Goal: Information Seeking & Learning: Learn about a topic

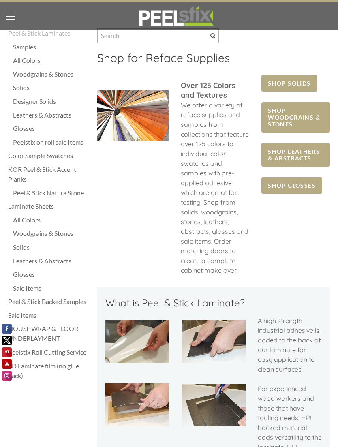
click at [26, 60] on div "All Colors" at bounding box center [51, 61] width 76 height 10
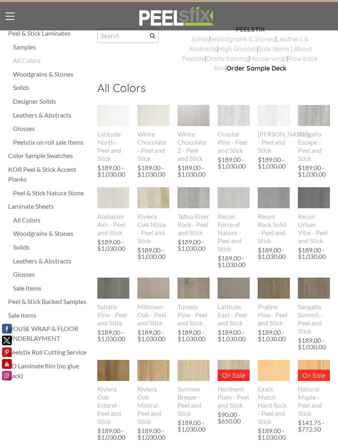
click at [34, 101] on div "Designer Solids" at bounding box center [51, 101] width 76 height 10
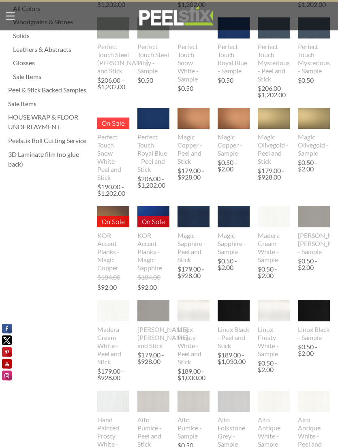
scroll to position [212, 0]
click at [152, 248] on div "KOR Accent Planks - Magic Sapphire" at bounding box center [153, 251] width 32 height 41
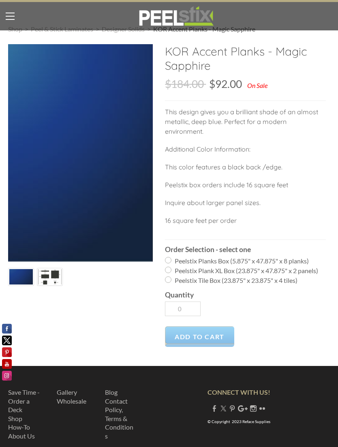
click at [56, 269] on img at bounding box center [50, 276] width 24 height 19
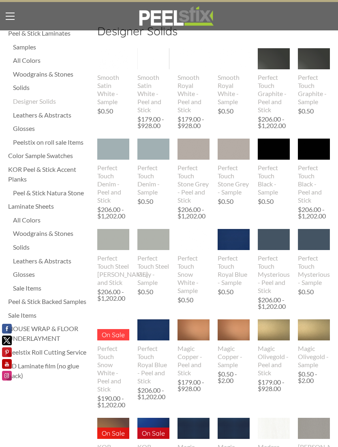
click at [51, 203] on div "Laminate Sheets" at bounding box center [48, 206] width 81 height 10
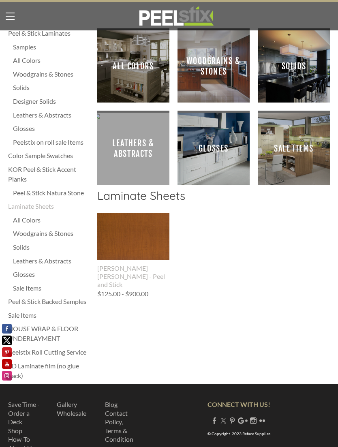
click at [228, 165] on span "Glosses" at bounding box center [213, 148] width 59 height 59
click at [283, 67] on span "Solids" at bounding box center [293, 66] width 59 height 59
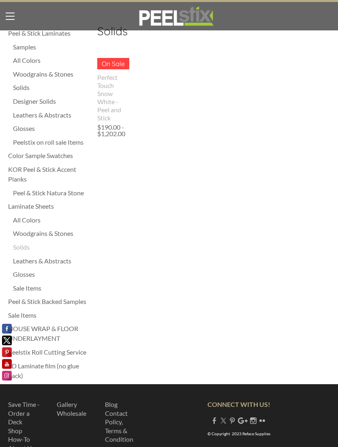
click at [119, 64] on p "On Sale" at bounding box center [113, 63] width 32 height 11
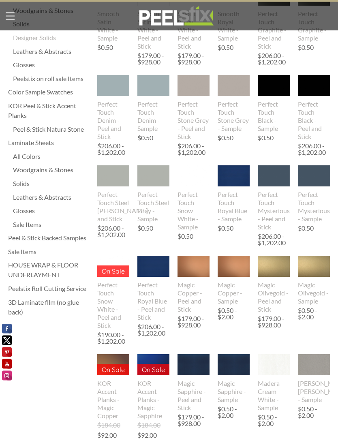
scroll to position [94, 0]
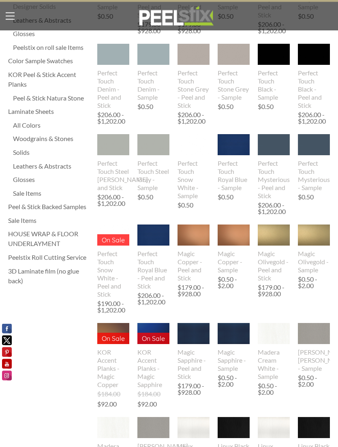
click at [68, 256] on div "Peelstix Roll Cutting Service" at bounding box center [48, 258] width 81 height 10
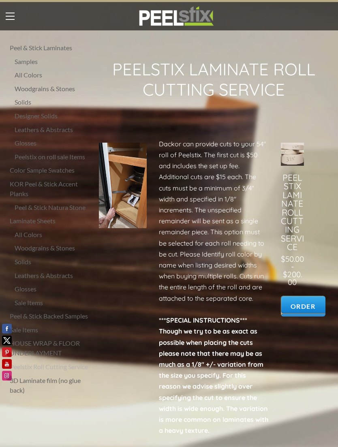
click at [11, 12] on label at bounding box center [10, 16] width 20 height 20
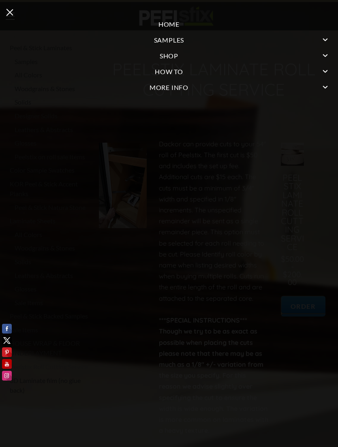
click at [178, 41] on link "Samples" at bounding box center [169, 40] width 338 height 16
